Goal: Information Seeking & Learning: Compare options

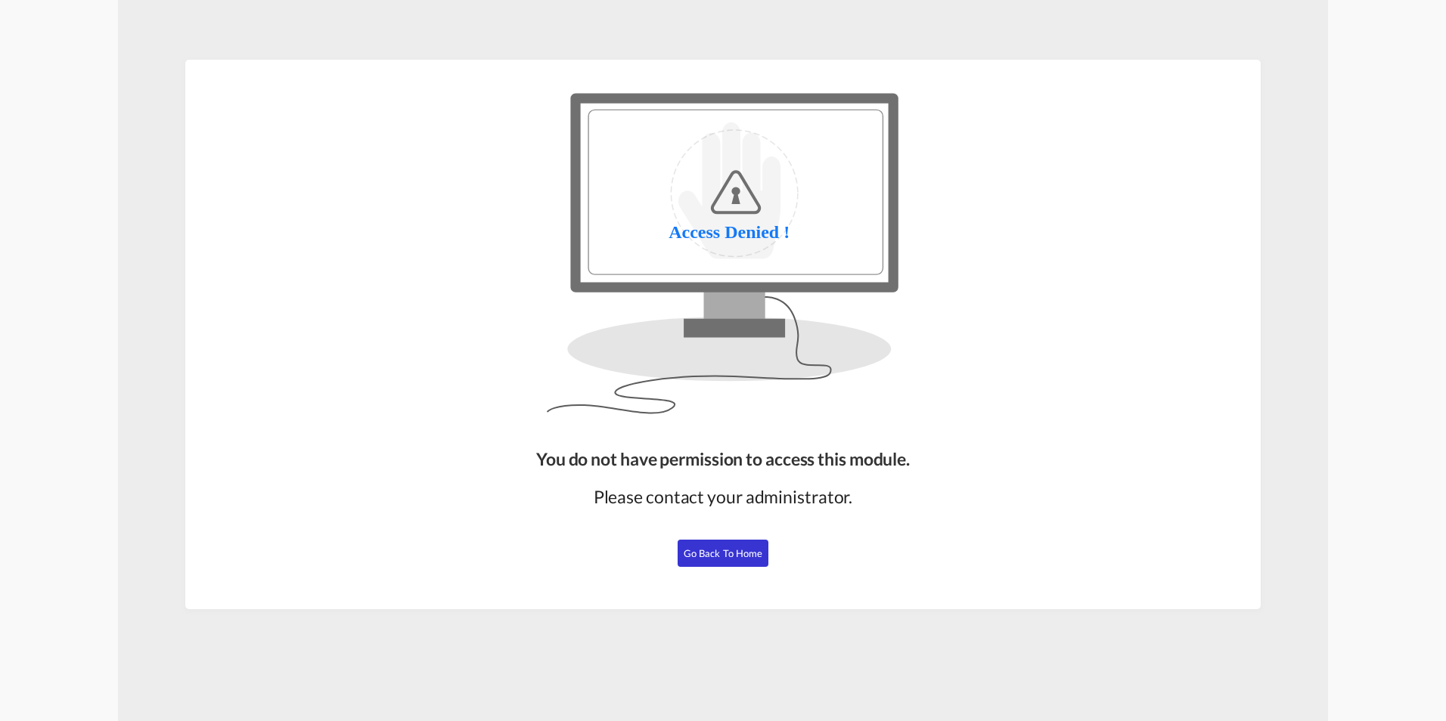
drag, startPoint x: 734, startPoint y: 551, endPoint x: 781, endPoint y: 516, distance: 59.4
click at [734, 551] on span "Go Back to Home" at bounding box center [723, 554] width 79 height 12
drag, startPoint x: 707, startPoint y: 555, endPoint x: 670, endPoint y: 515, distance: 54.6
click at [707, 555] on span "Go Back to Home" at bounding box center [723, 554] width 79 height 12
